Goal: Navigation & Orientation: Find specific page/section

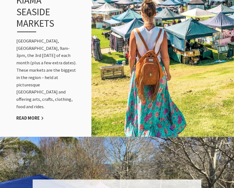
scroll to position [551, 0]
click at [36, 115] on link "Read More" at bounding box center [29, 118] width 27 height 6
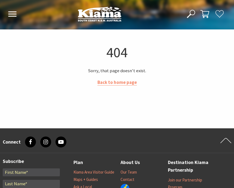
click at [55, 15] on header "Open Nav Close Nav Home Destinations Towns & Villages Kiama Gerringong Gerroa J…" at bounding box center [117, 14] width 234 height 28
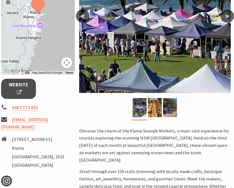
scroll to position [136, 1]
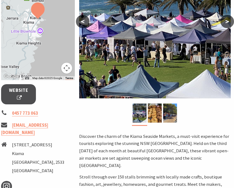
click at [19, 95] on span "Website" at bounding box center [18, 94] width 21 height 15
